Goal: Information Seeking & Learning: Learn about a topic

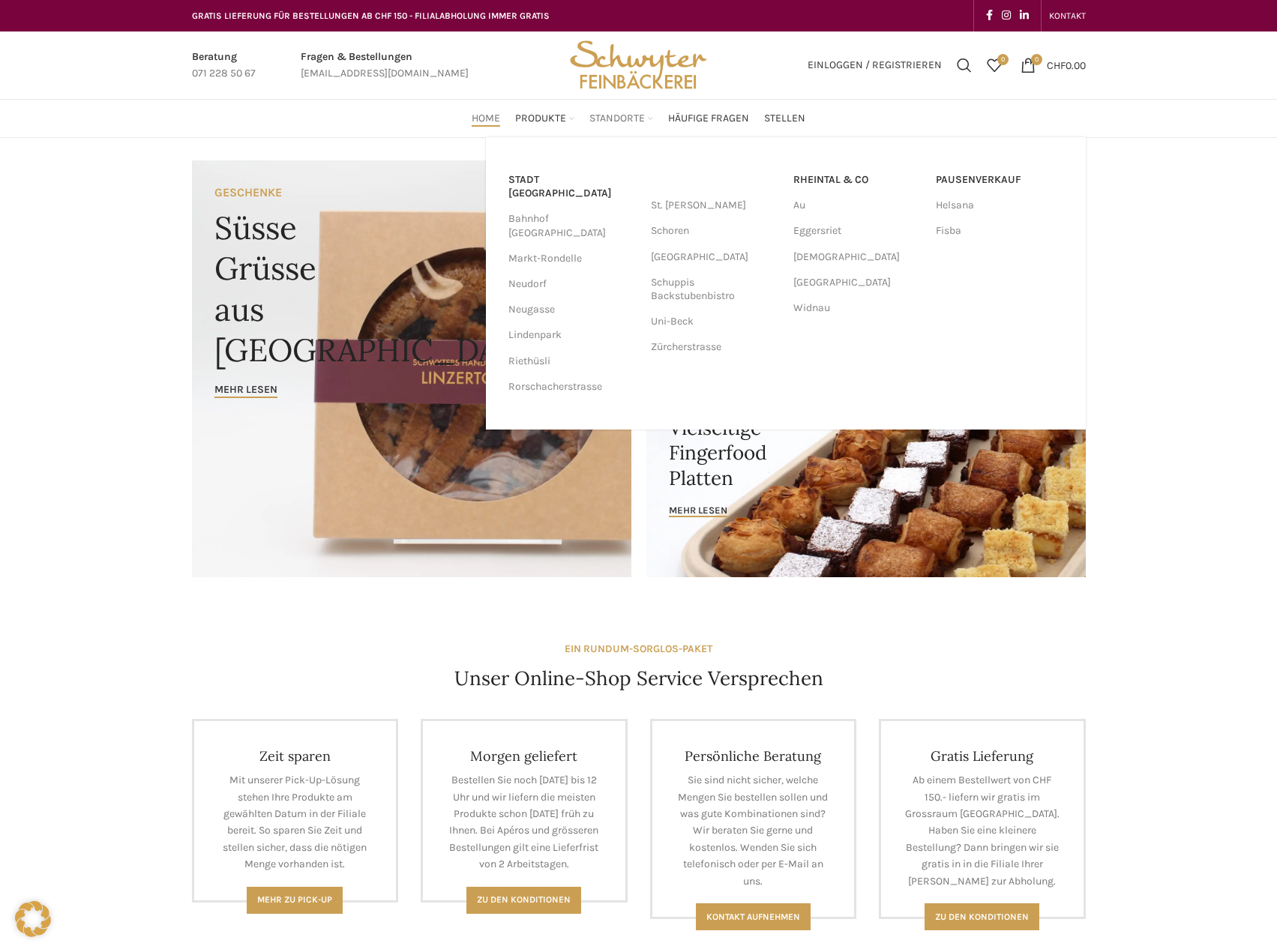
click at [606, 124] on span "Standorte" at bounding box center [616, 118] width 55 height 15
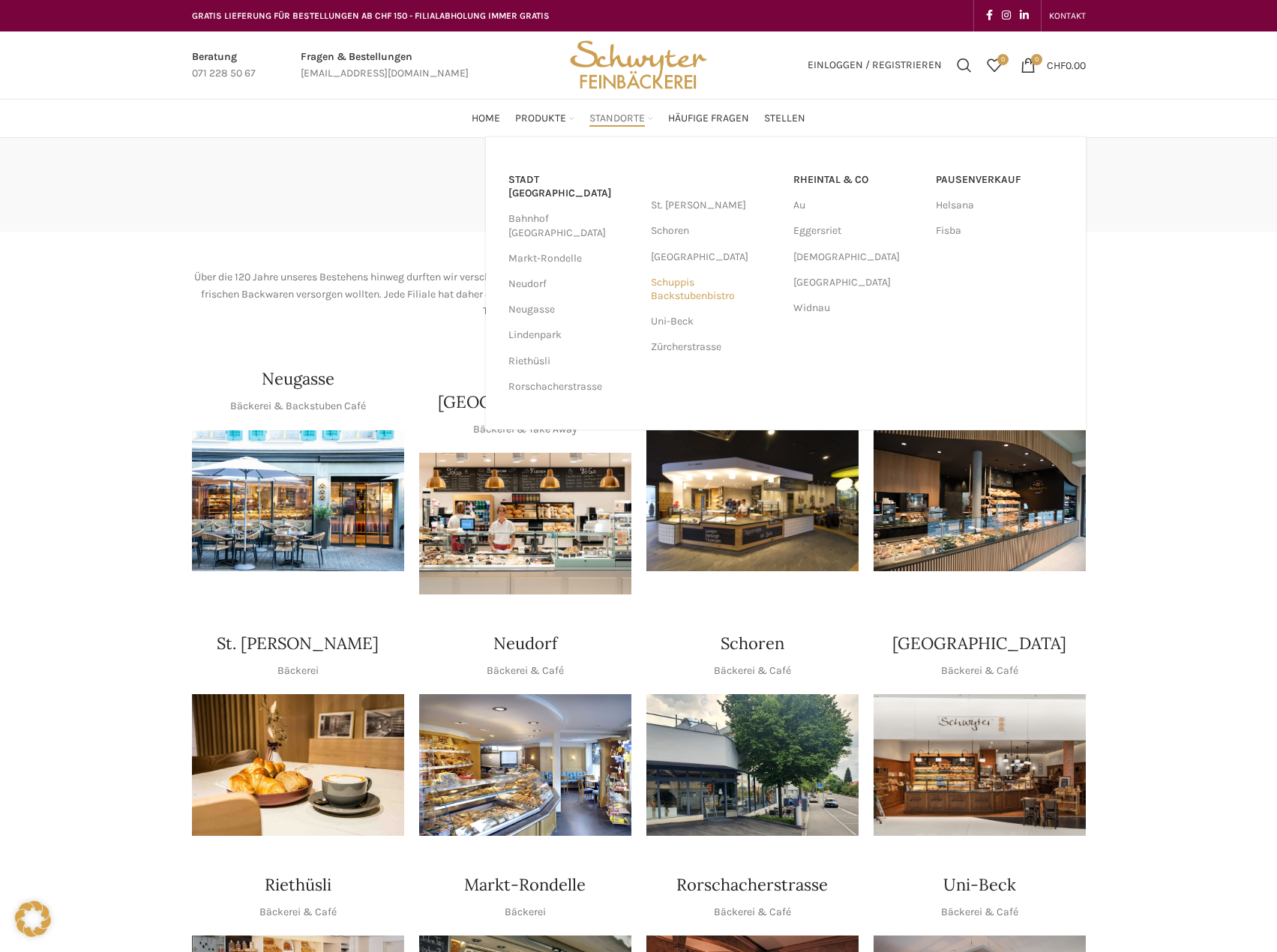
click at [662, 282] on link "Schuppis Backstubenbistro" at bounding box center [715, 289] width 128 height 39
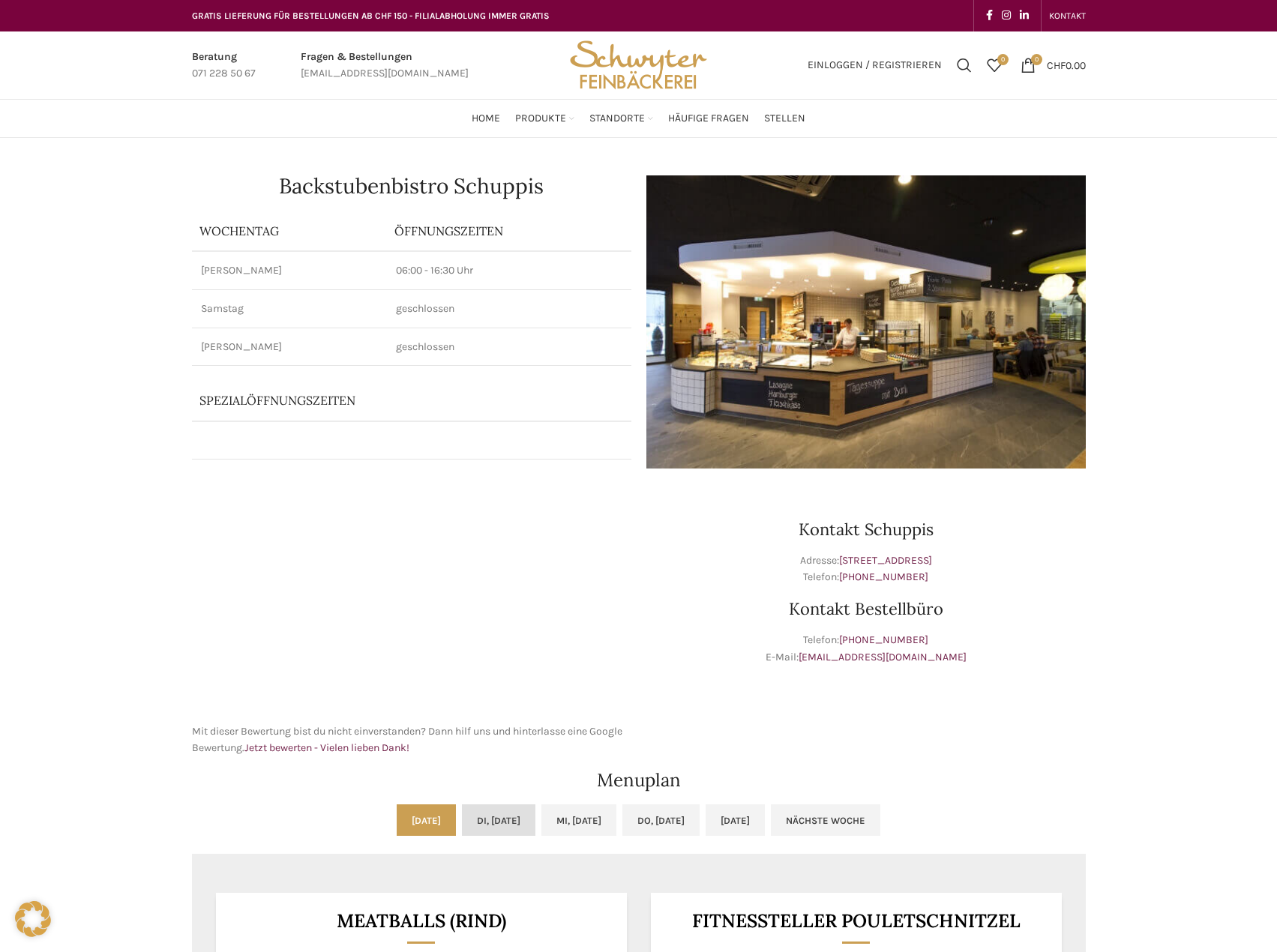
click at [475, 826] on link "Di, 12.08.2025" at bounding box center [498, 820] width 74 height 32
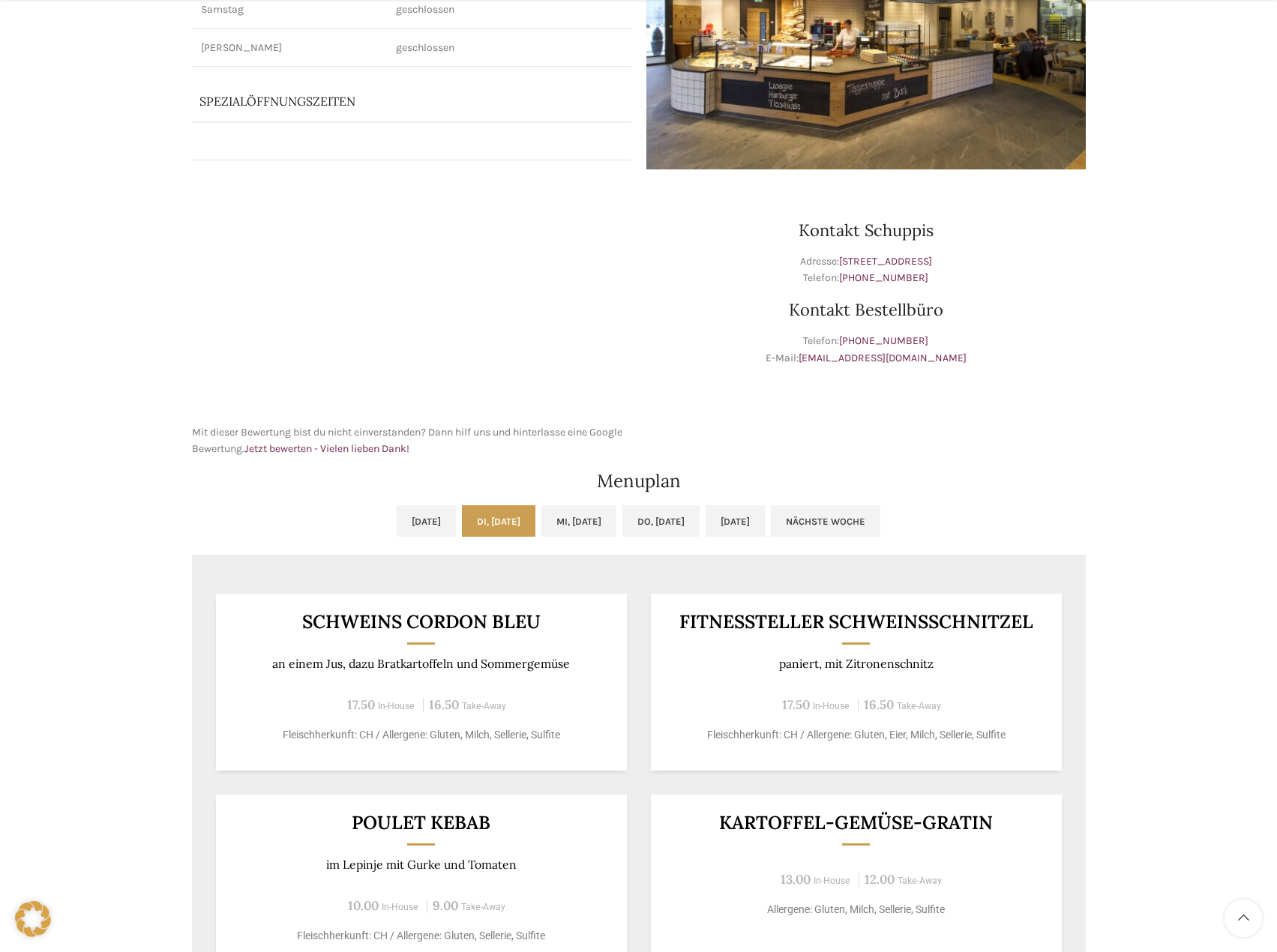
scroll to position [300, 0]
click at [584, 537] on ul "Mo, 11.08.2025 Di, 12.08.2025 Mi, 13.08.2025 Do, 14.08.2025 Fr, 15.08.2025 Näch…" at bounding box center [638, 529] width 894 height 49
click at [585, 534] on link "Mi, 13.08.2025" at bounding box center [579, 521] width 75 height 32
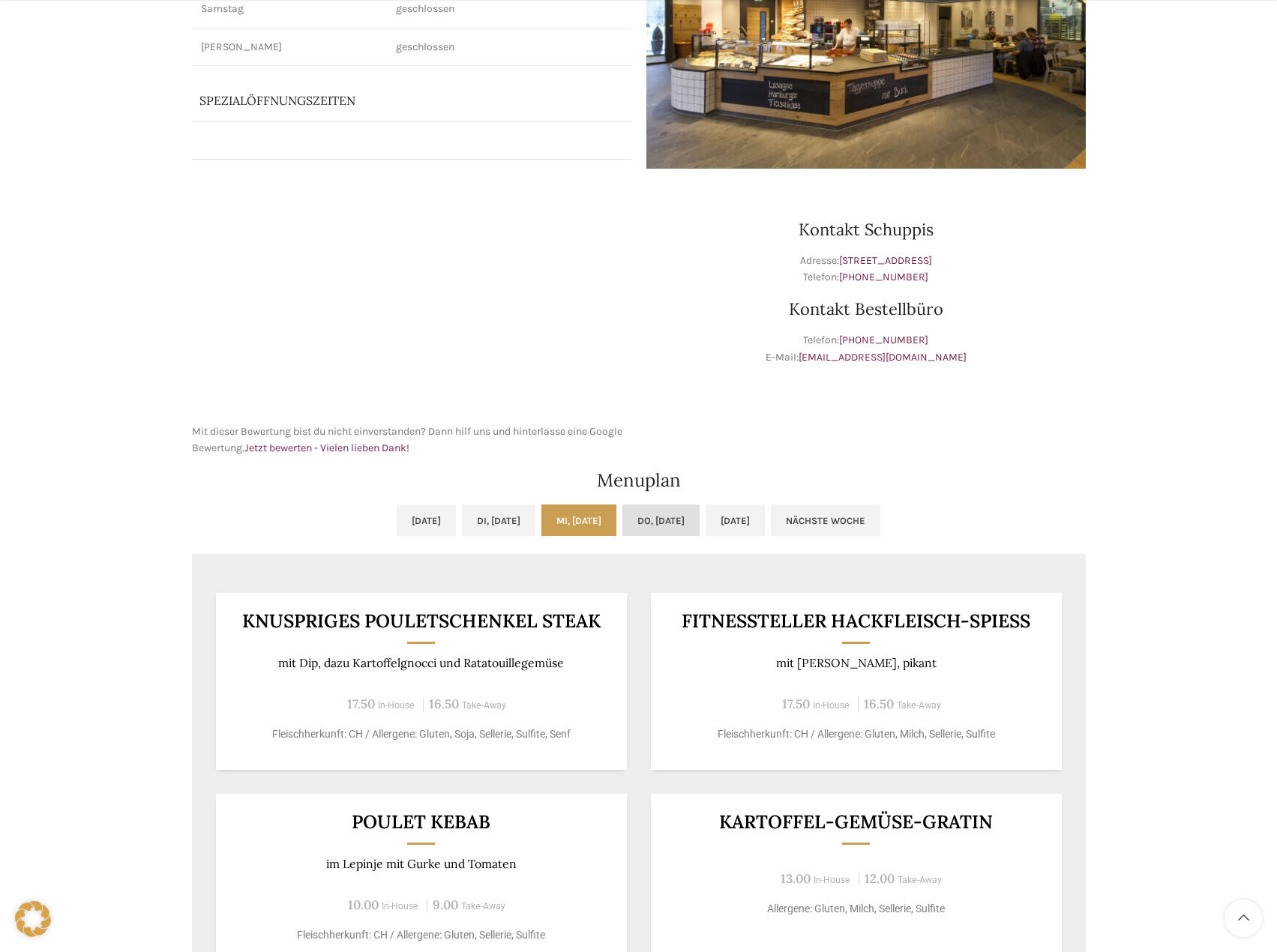
click at [671, 528] on link "Do, 14.08.2025" at bounding box center [661, 521] width 77 height 32
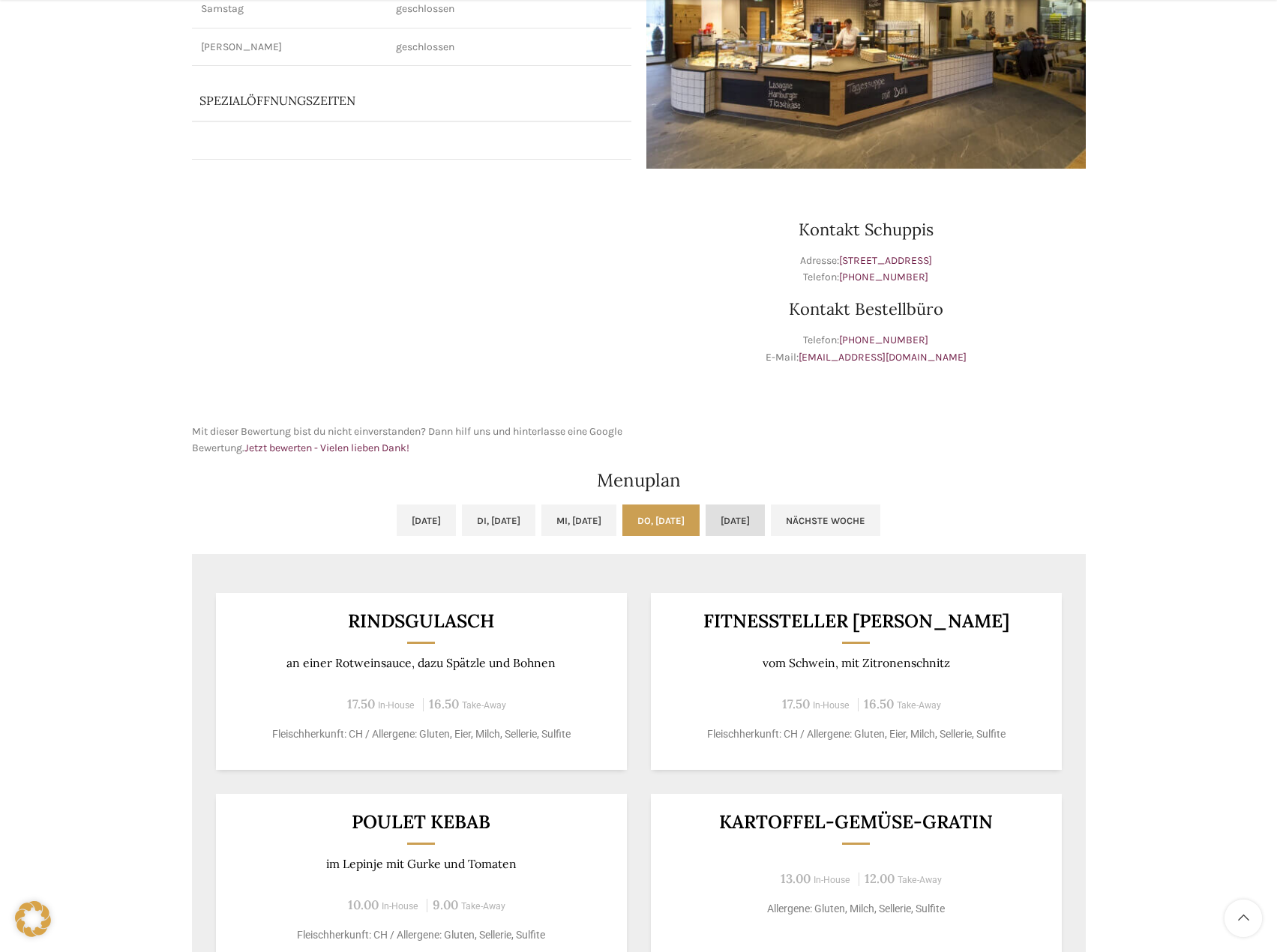
click at [765, 526] on link "Fr, 15.08.2025" at bounding box center [734, 521] width 59 height 32
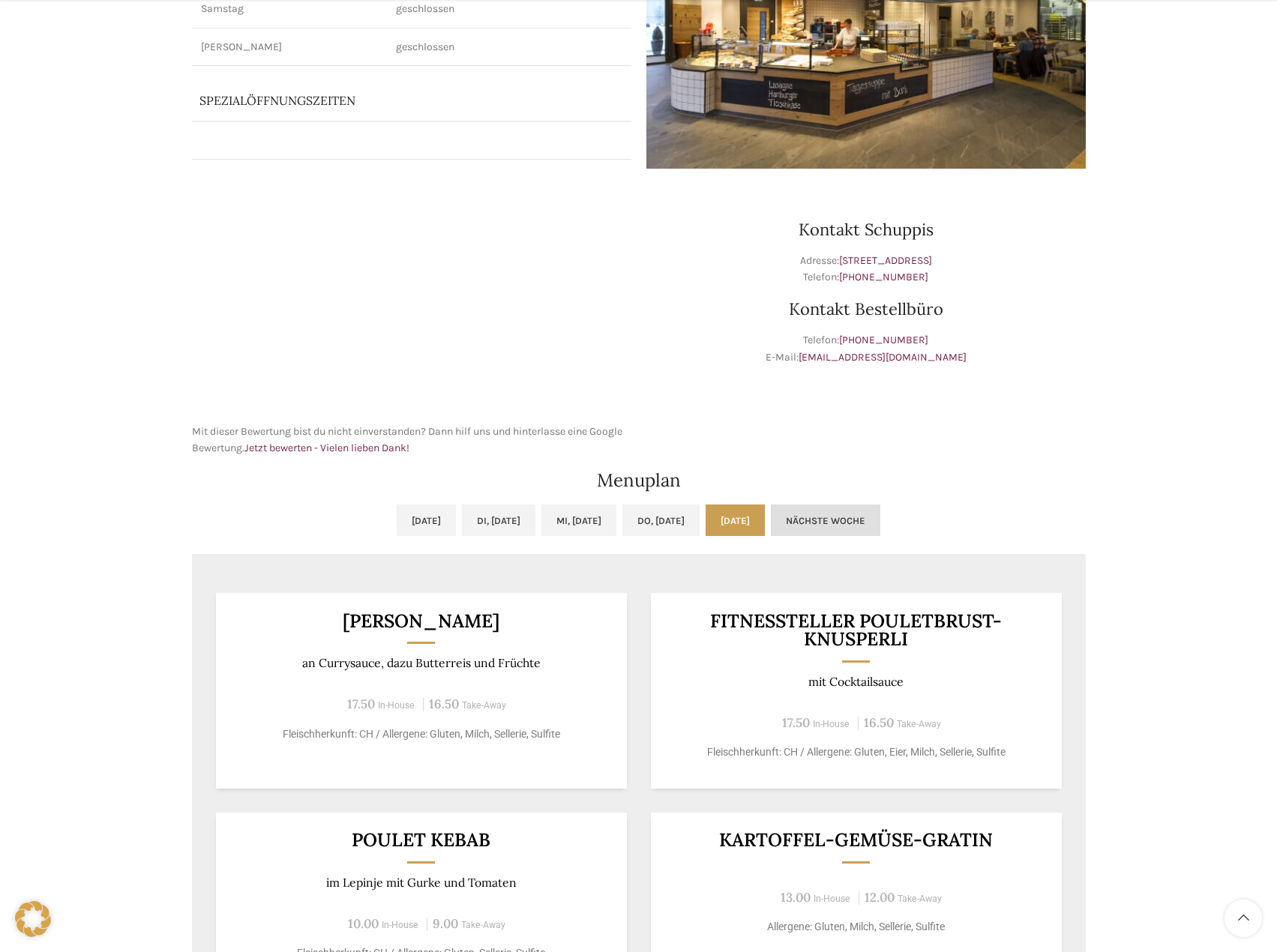
click at [866, 524] on link "Nächste Woche" at bounding box center [825, 521] width 109 height 32
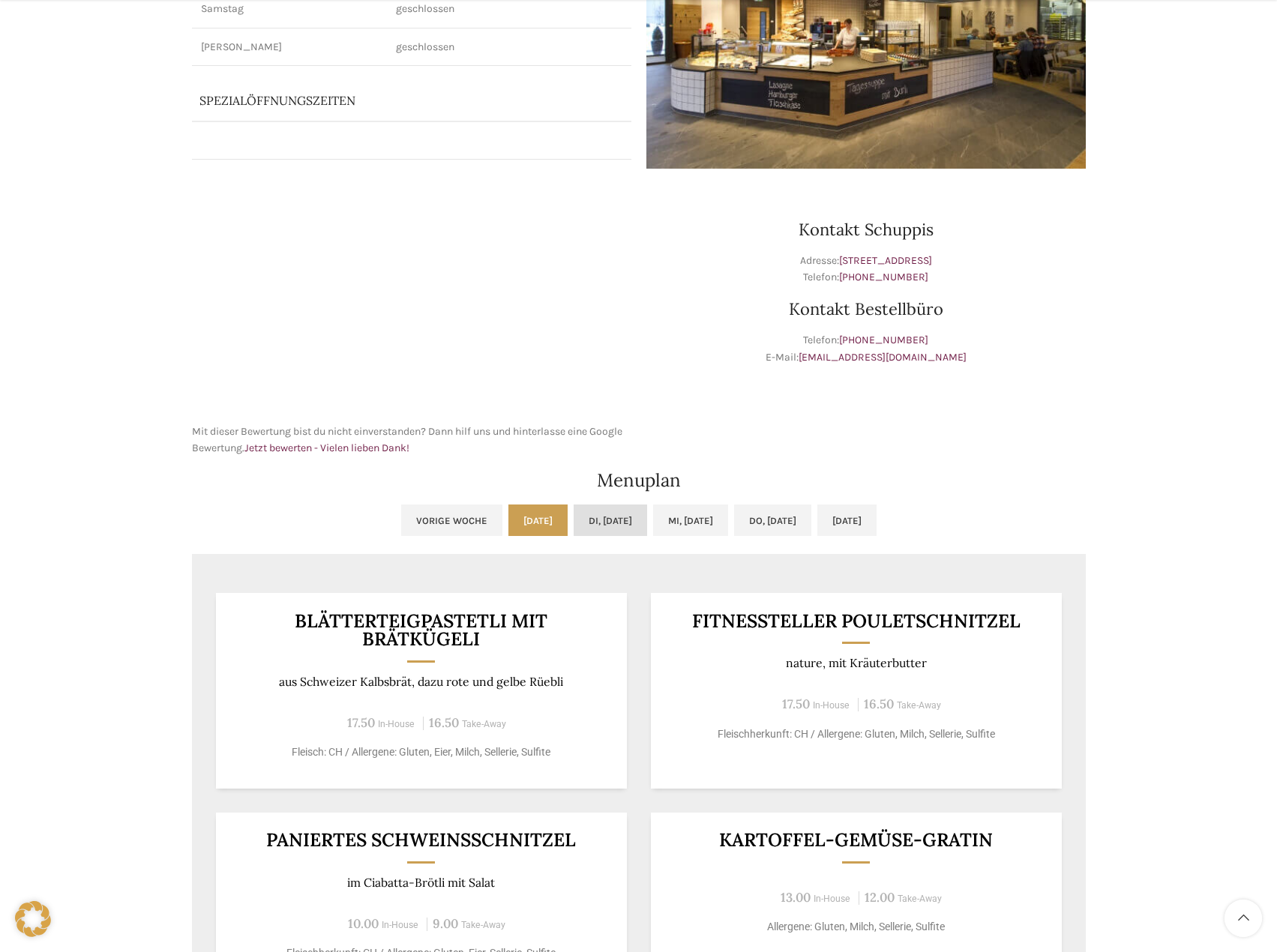
click at [574, 528] on link "Di, 19.08.2025" at bounding box center [610, 521] width 74 height 32
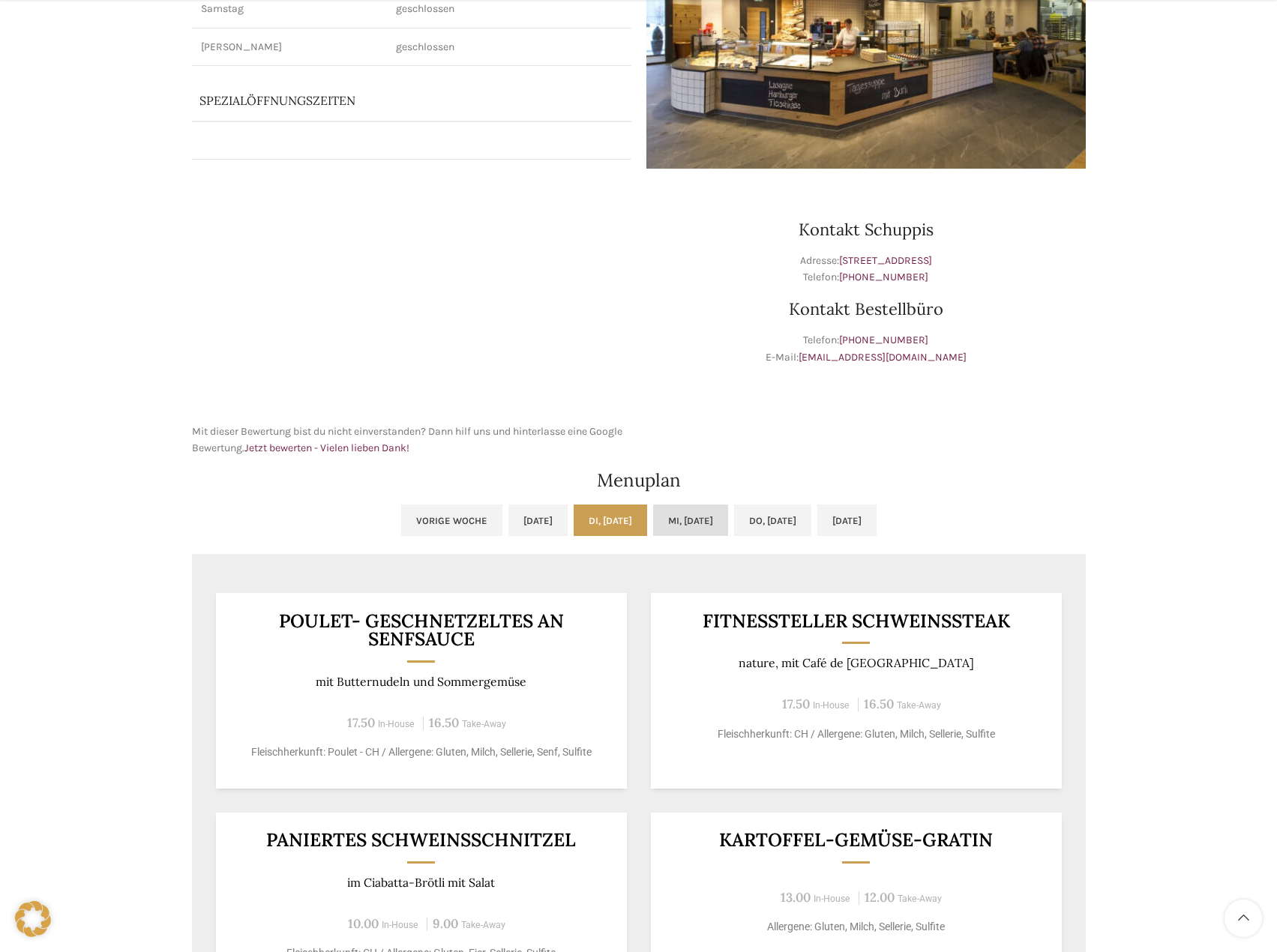
click at [655, 531] on link "Mi, 20.08.2025" at bounding box center [691, 521] width 75 height 32
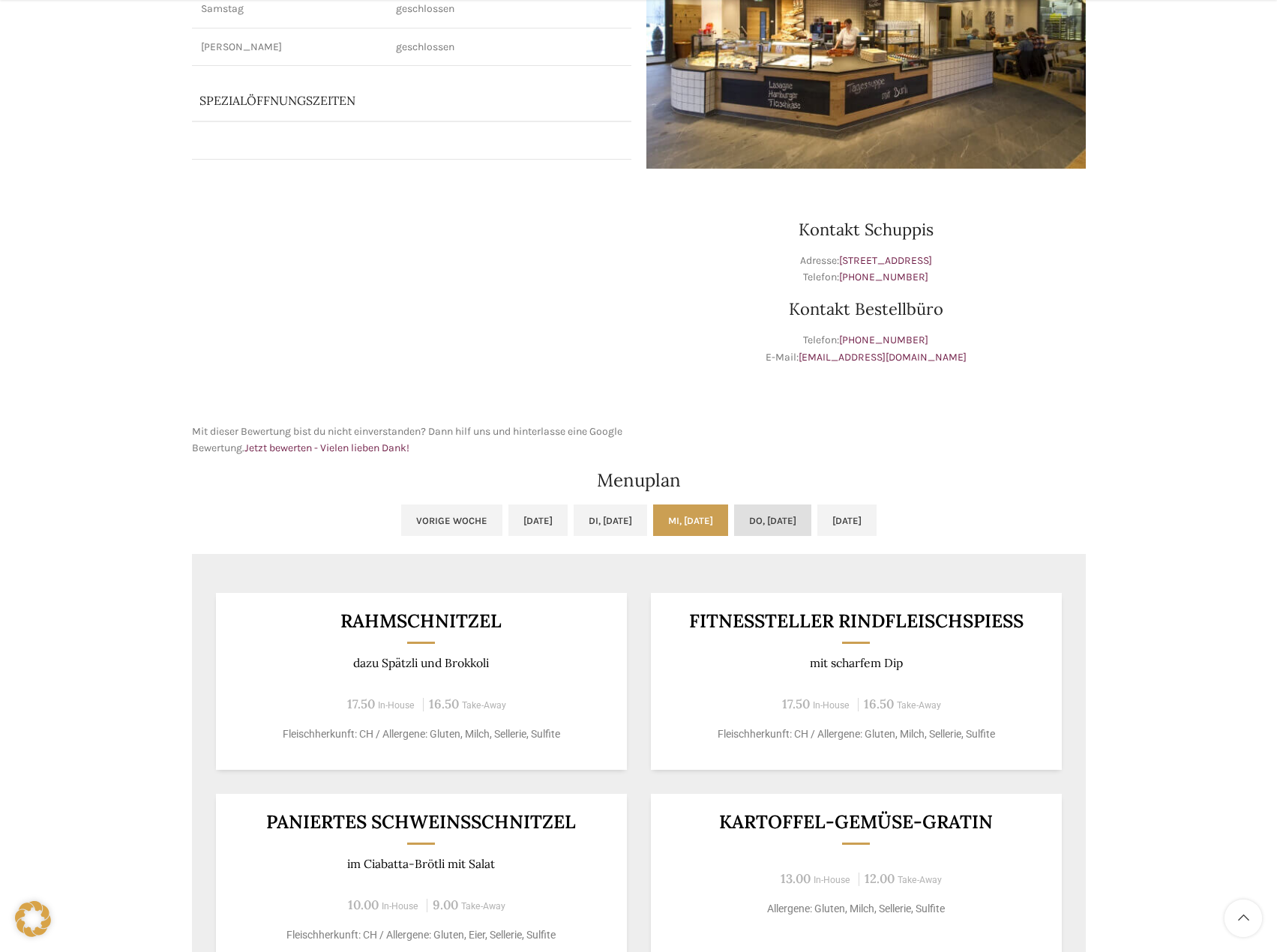
click at [779, 522] on link "Do, 21.08.2025" at bounding box center [773, 521] width 77 height 32
click at [858, 520] on link "Fr, 22.08.2025" at bounding box center [846, 521] width 59 height 32
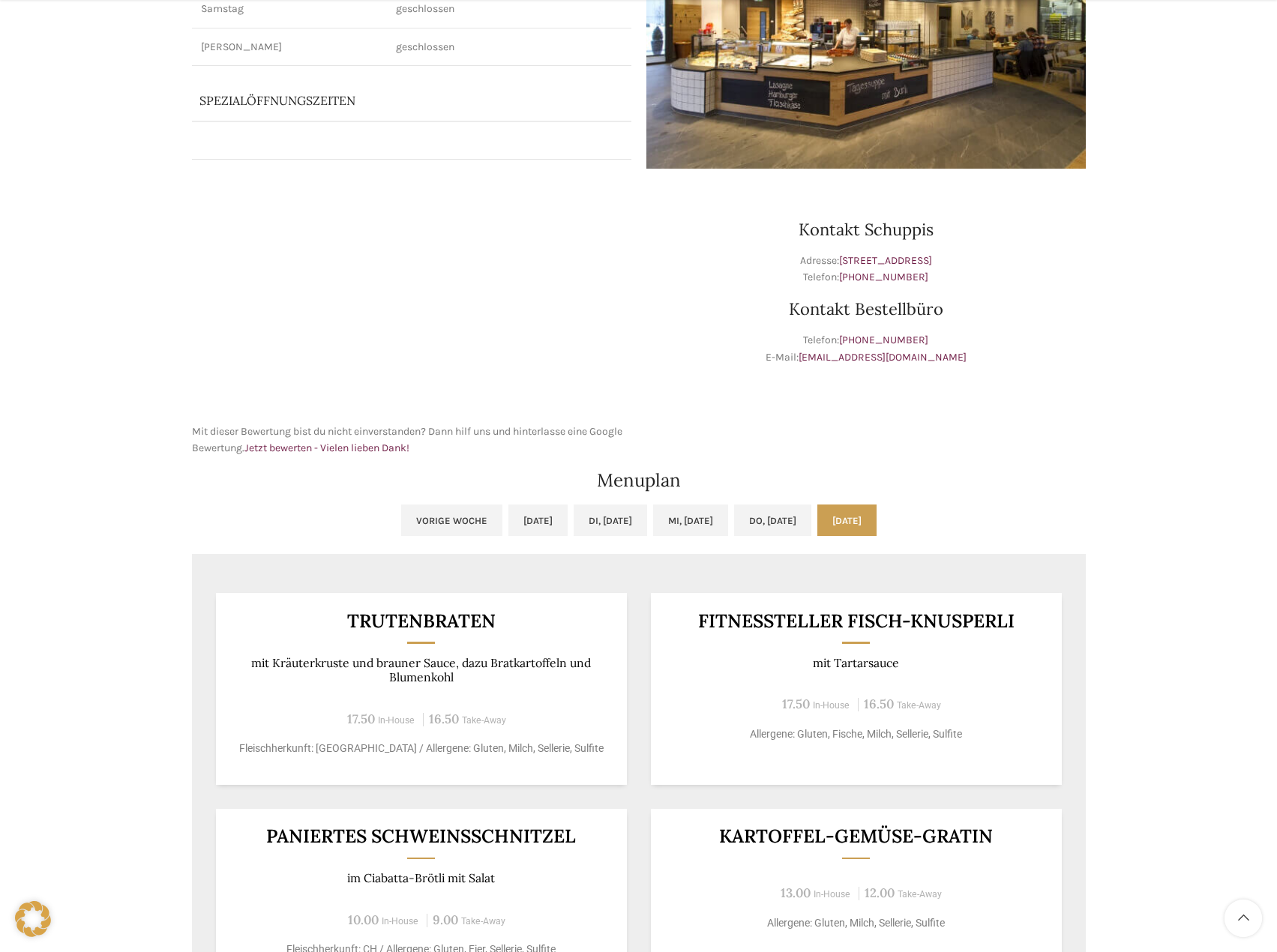
click at [488, 537] on ul "Vorige Woche Mo, 18.08.2025 Di, 19.08.2025 Mi, 20.08.2025 Do, 21.08.2025 Fr, 22…" at bounding box center [638, 529] width 894 height 49
click at [508, 530] on link "Mo, 18.08.2025" at bounding box center [537, 521] width 59 height 32
